Goal: Check status

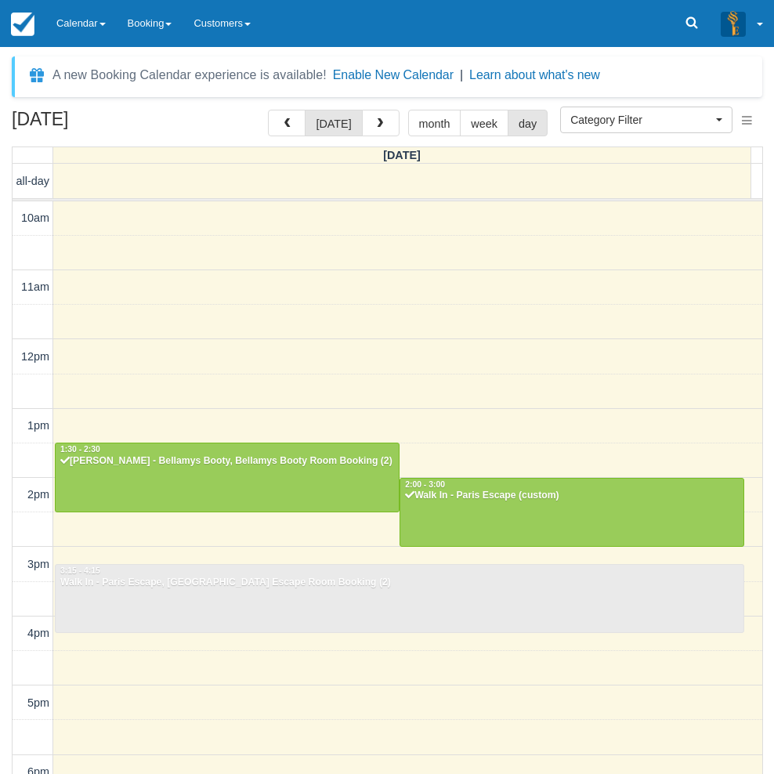
select select
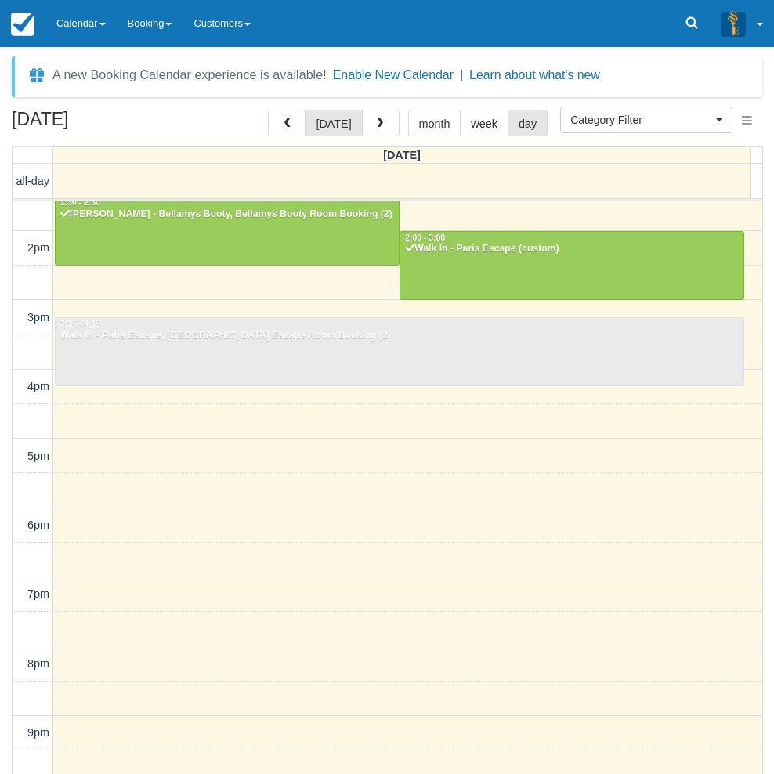
click at [6, 334] on div "September 30, 2025 today month week day Tuesday all-day 10am 11am 12pm 1pm 2pm …" at bounding box center [387, 465] width 774 height 711
click at [96, 26] on link "Calendar" at bounding box center [80, 23] width 71 height 47
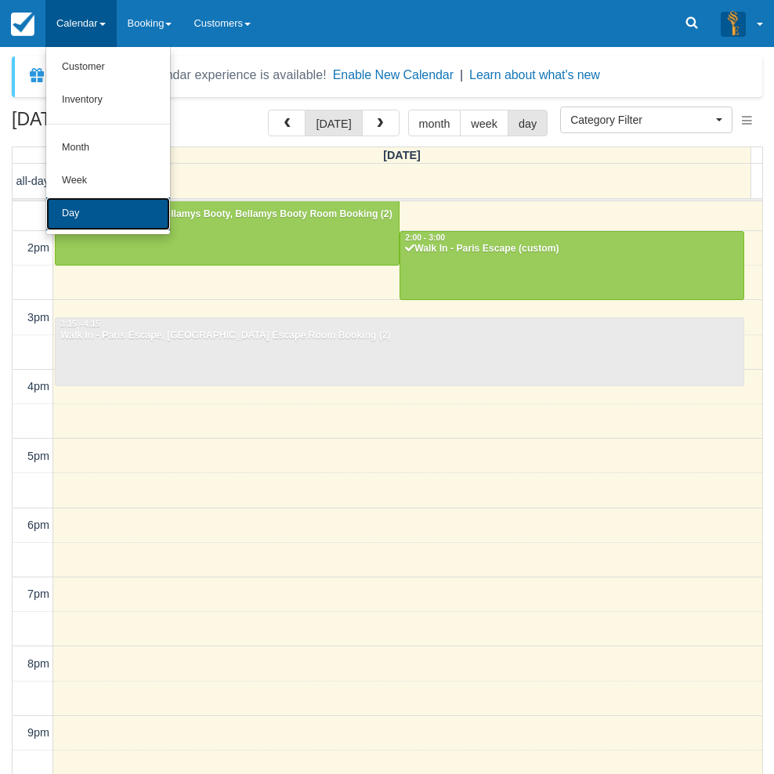
click at [86, 212] on link "Day" at bounding box center [108, 214] width 124 height 33
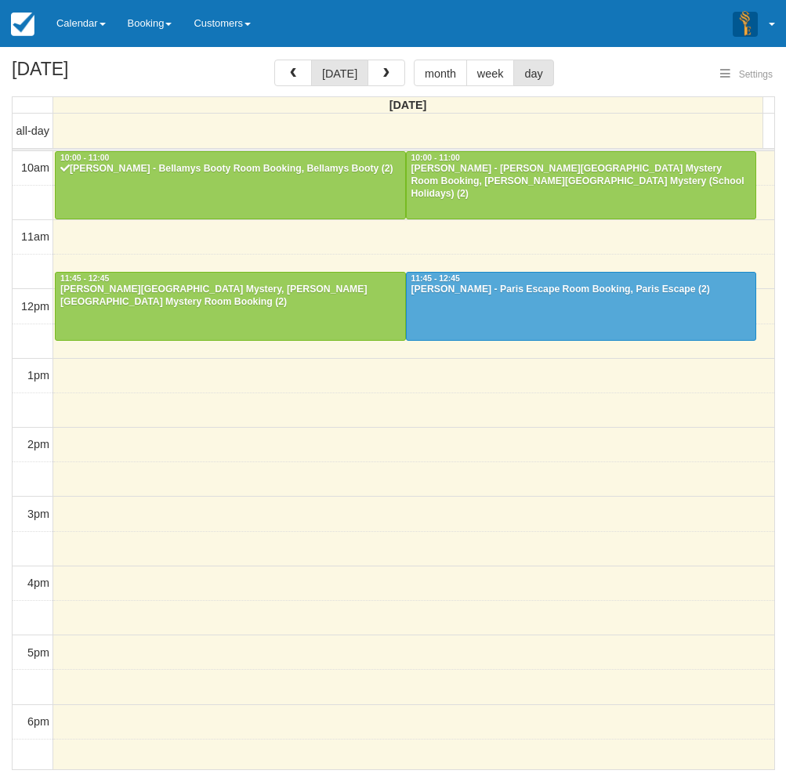
select select
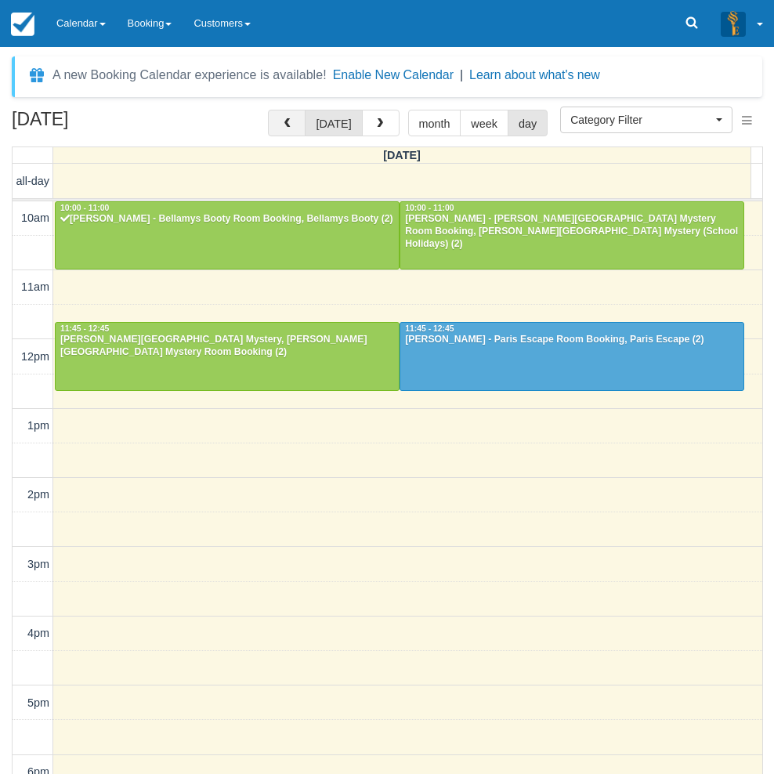
click at [283, 129] on button "button" at bounding box center [287, 123] width 38 height 27
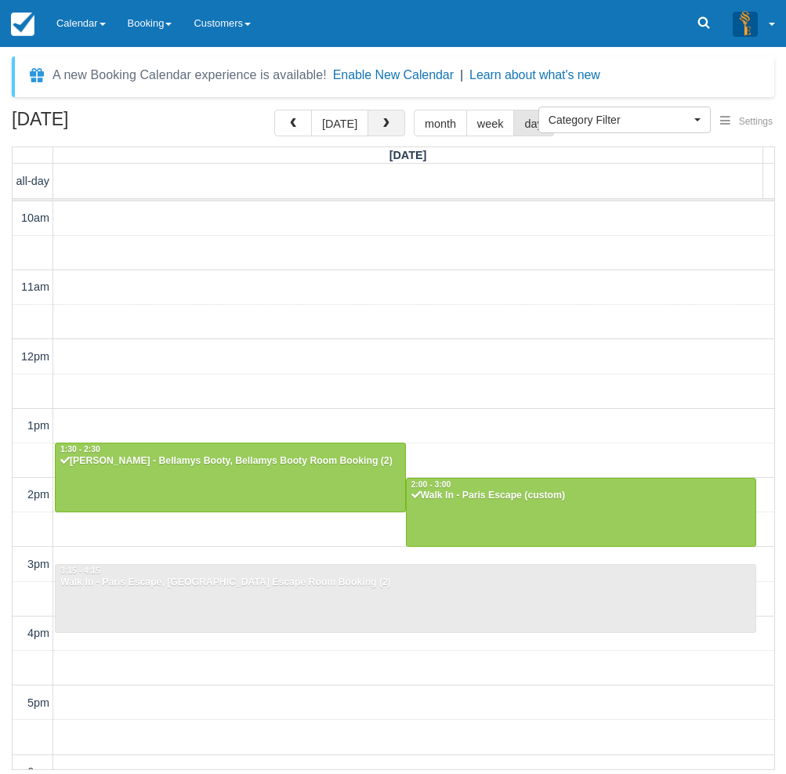
click at [387, 124] on span "button" at bounding box center [386, 123] width 11 height 11
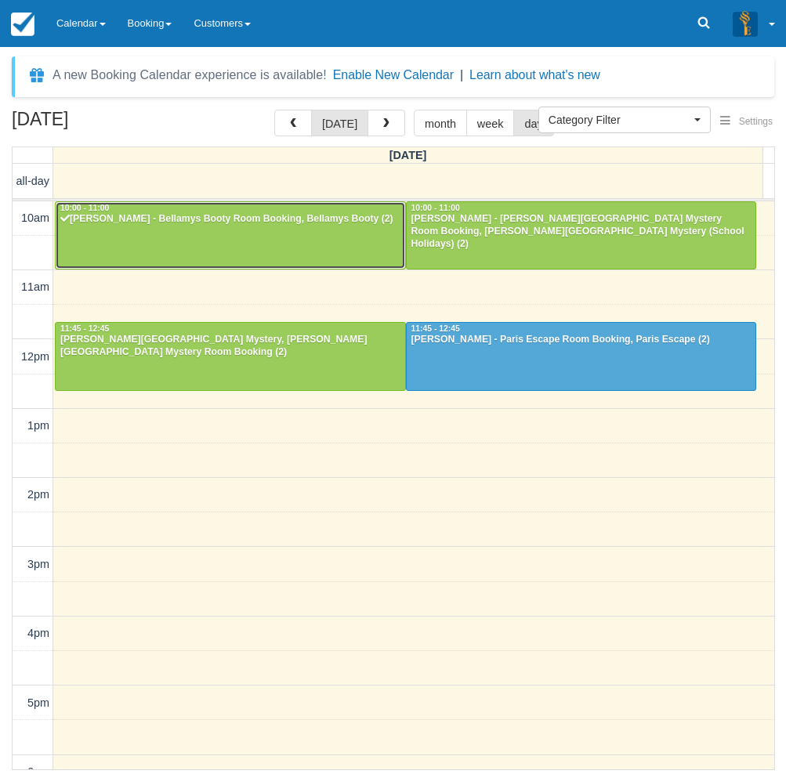
click at [135, 226] on div "[PERSON_NAME] - Bellamys Booty Room Booking, Bellamys Booty (2)" at bounding box center [231, 219] width 342 height 13
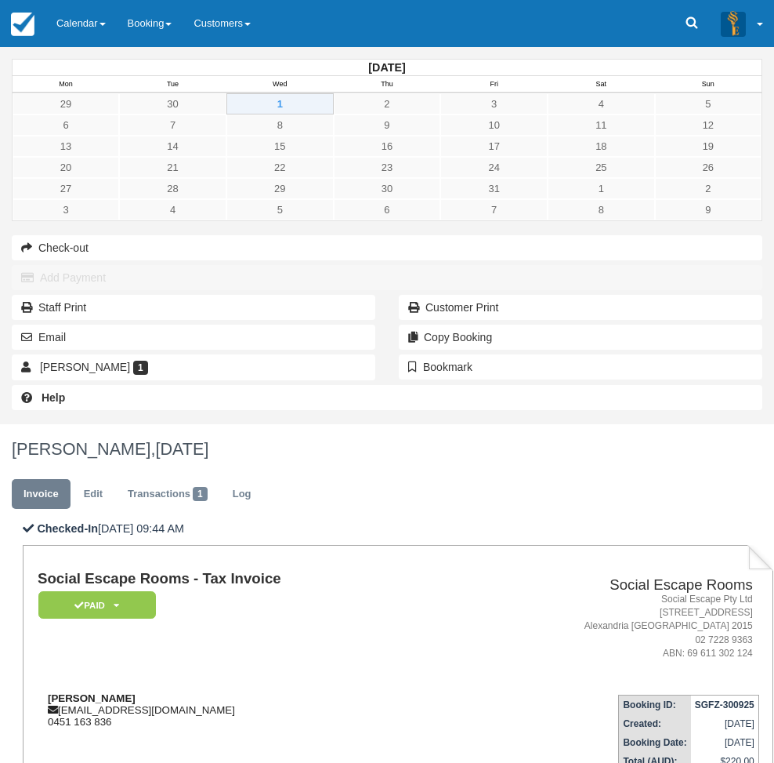
drag, startPoint x: 355, startPoint y: 321, endPoint x: 241, endPoint y: 316, distance: 113.8
click at [241, 692] on div "Naomi Nogawa-Lewy arbitraryobligatoryusername@gmail.com 0451 163 836" at bounding box center [245, 709] width 414 height 35
copy strong "Naomi Nogawa-Lewy"
click at [15, 424] on div "October 2025 Mon Tue Wed Thu Fri Sat Sun 29 30 1 2 3 4 5 6 7 8 9 10 11 12 13 14…" at bounding box center [387, 235] width 774 height 377
click at [60, 10] on link "Calendar" at bounding box center [80, 23] width 71 height 47
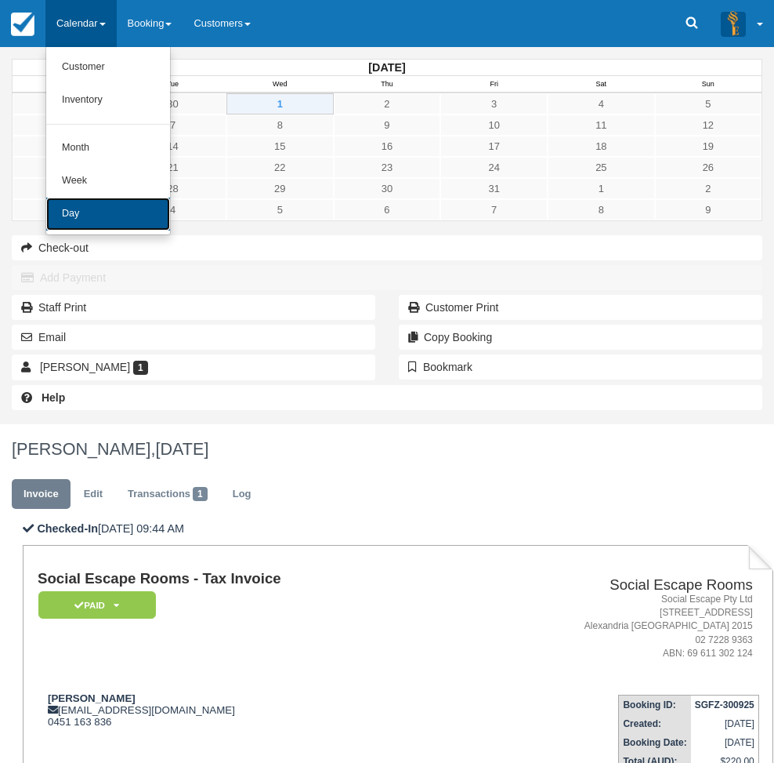
click at [96, 215] on link "Day" at bounding box center [108, 214] width 124 height 33
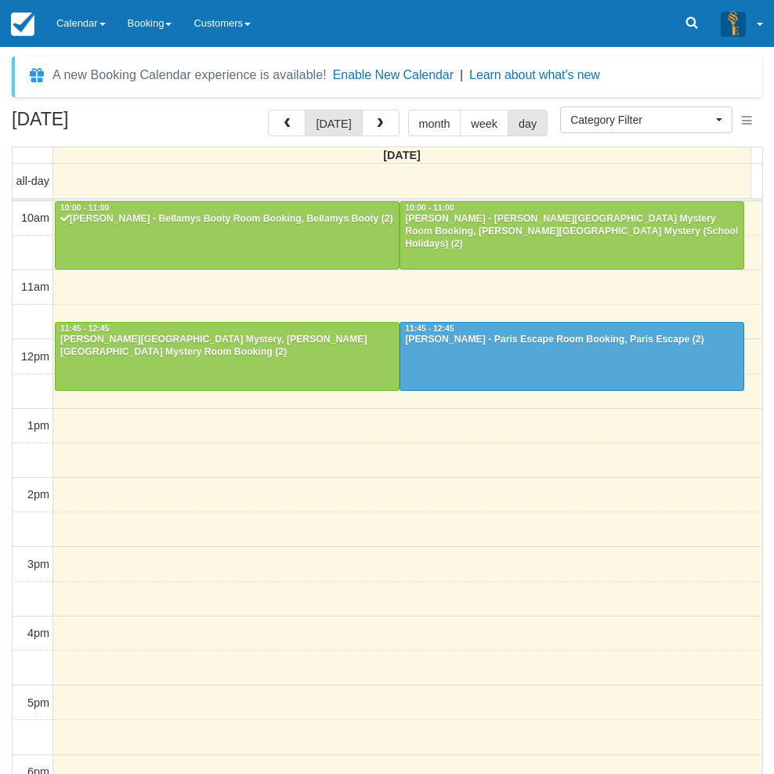
select select
click at [510, 238] on div at bounding box center [572, 235] width 343 height 67
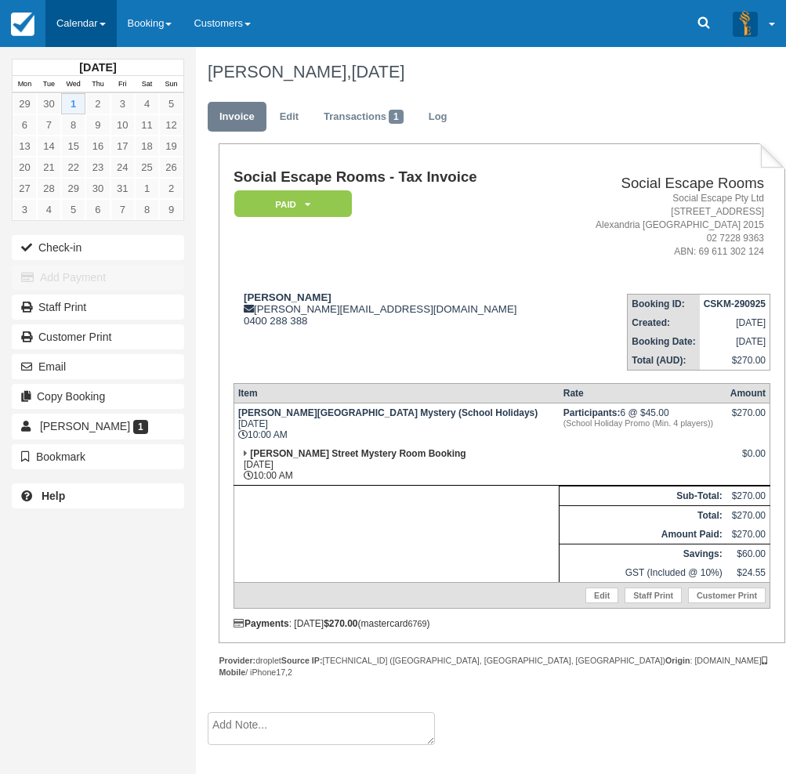
click at [81, 24] on link "Calendar" at bounding box center [80, 23] width 71 height 47
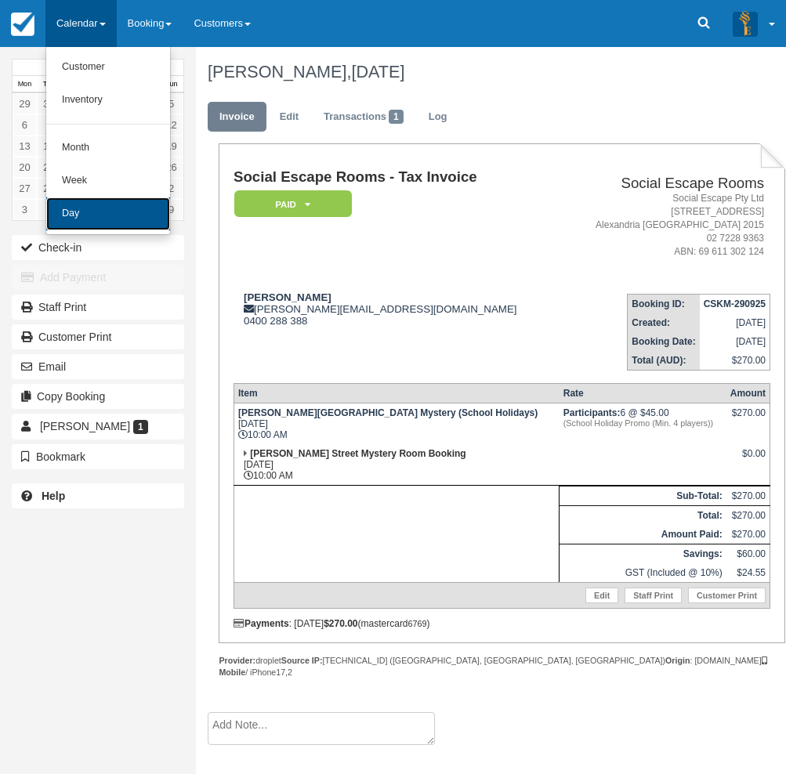
click at [89, 216] on link "Day" at bounding box center [108, 214] width 124 height 33
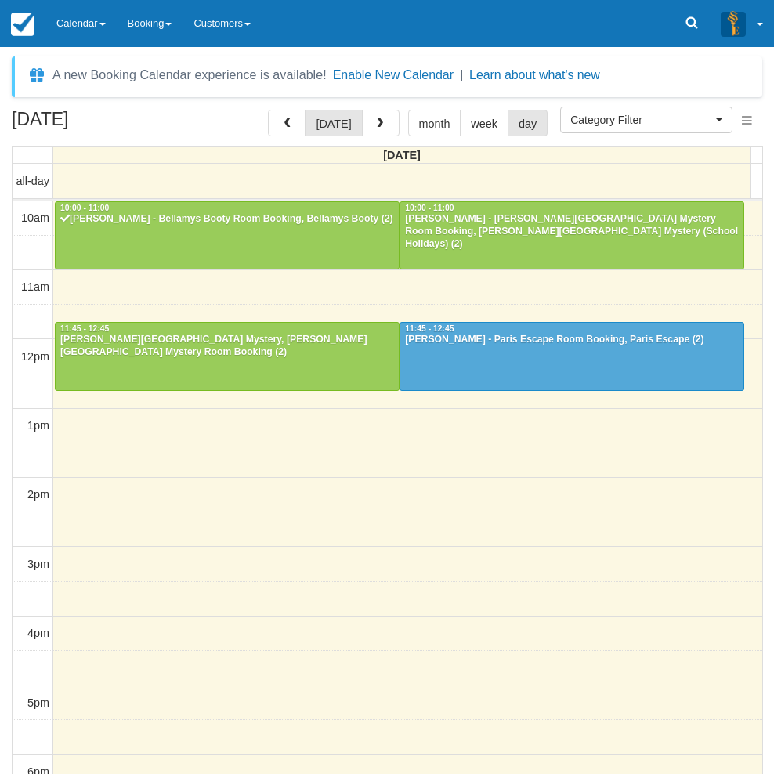
select select
click at [4, 347] on div "October 1, 2025 today month week day Wednesday all-day 10am 11am 12pm 1pm 2pm 3…" at bounding box center [387, 465] width 774 height 711
click at [9, 408] on div "October 1, 2025 today month week day Wednesday all-day 10am 11am 12pm 1pm 2pm 3…" at bounding box center [387, 465] width 774 height 711
